Goal: Navigation & Orientation: Find specific page/section

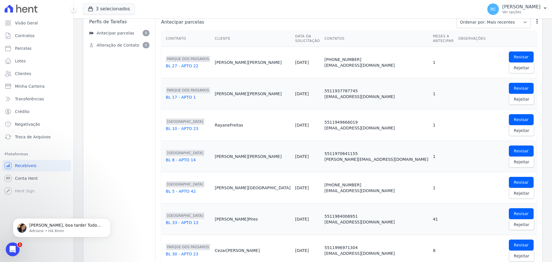
scroll to position [2455, 0]
click at [15, 248] on icon "Abrir mensagem da Intercom" at bounding box center [11, 248] width 9 height 9
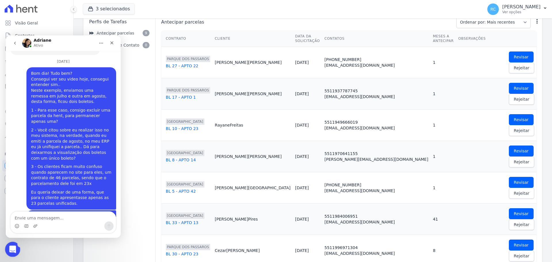
scroll to position [0, 0]
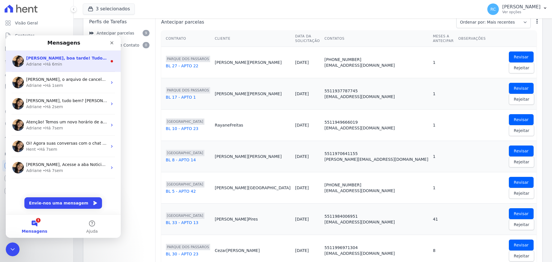
click at [79, 65] on div "Adriane • Há 6min" at bounding box center [66, 64] width 81 height 6
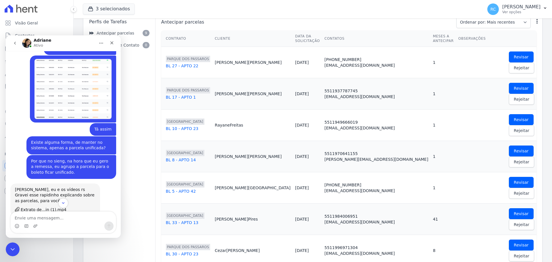
scroll to position [2292, 0]
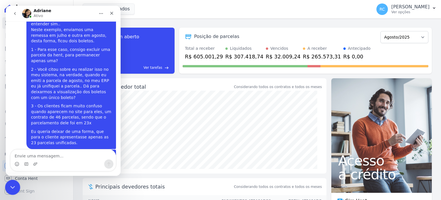
scroll to position [2487, 0]
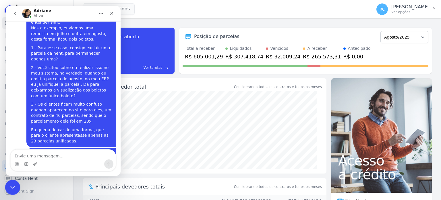
drag, startPoint x: 13, startPoint y: 187, endPoint x: 39, endPoint y: 352, distance: 167.0
click at [13, 187] on icon "Fechar mensagem da Intercom" at bounding box center [11, 186] width 7 height 7
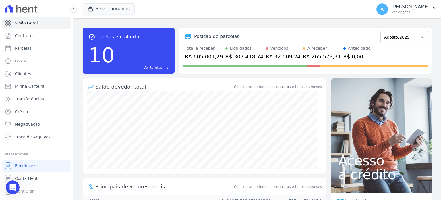
scroll to position [2487, 0]
drag, startPoint x: 97, startPoint y: 73, endPoint x: 171, endPoint y: 71, distance: 74.7
click at [171, 71] on div "task_alt Tarefas em aberto 10 Ver tarefas east" at bounding box center [129, 51] width 92 height 46
click at [172, 72] on div "task_alt Tarefas em aberto 10 Ver tarefas east" at bounding box center [129, 51] width 92 height 46
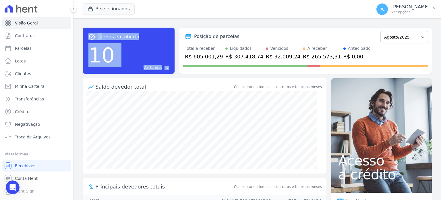
drag, startPoint x: 173, startPoint y: 72, endPoint x: 83, endPoint y: 26, distance: 101.0
click at [83, 26] on div "task_alt Tarefas em aberto 10 Ver tarefas east Posição de parcelas Dezembro/202…" at bounding box center [257, 50] width 349 height 55
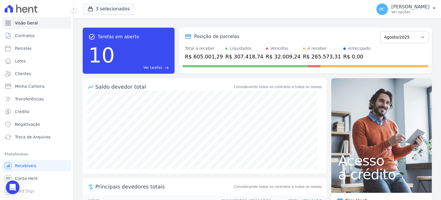
click at [235, 54] on div "R$ 307.418,74" at bounding box center [245, 57] width 38 height 8
